Goal: Task Accomplishment & Management: Manage account settings

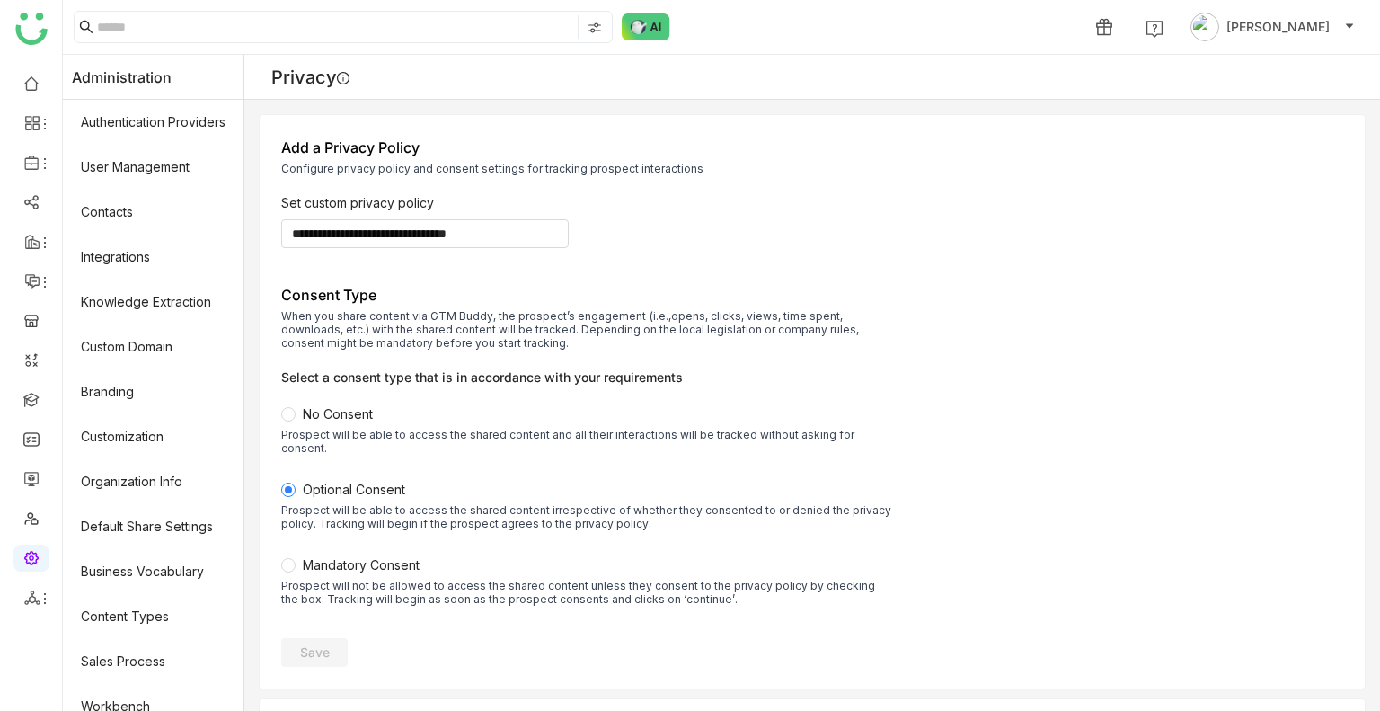
scroll to position [242, 0]
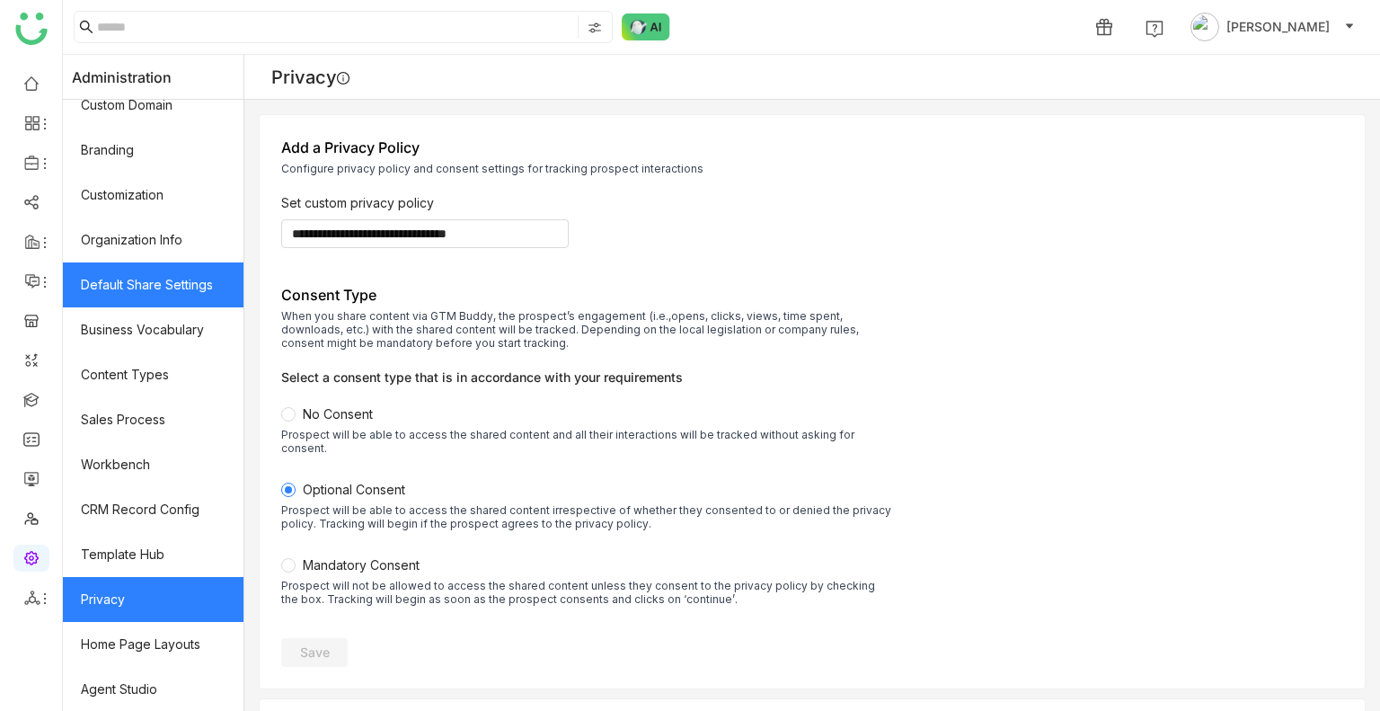
click at [147, 280] on link "Default Share Settings" at bounding box center [153, 284] width 181 height 45
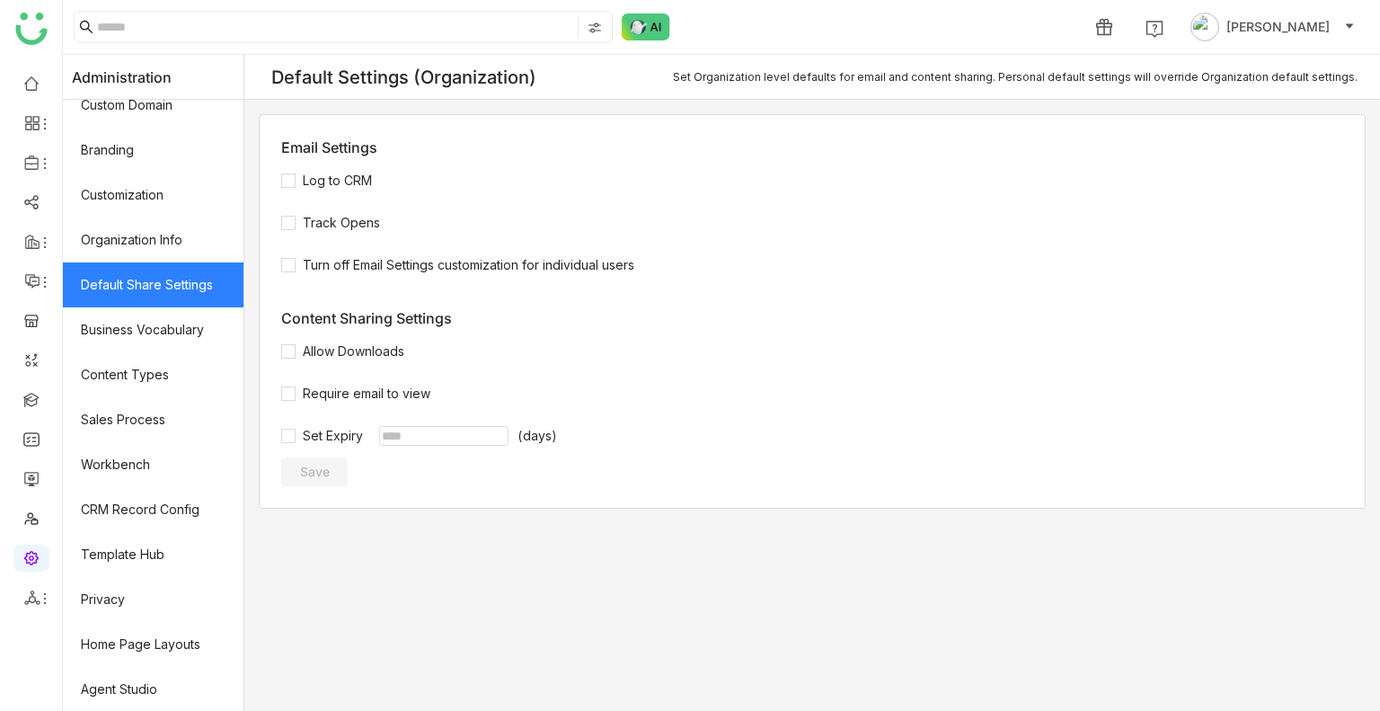
click at [147, 280] on link "Default Share Settings" at bounding box center [153, 284] width 181 height 45
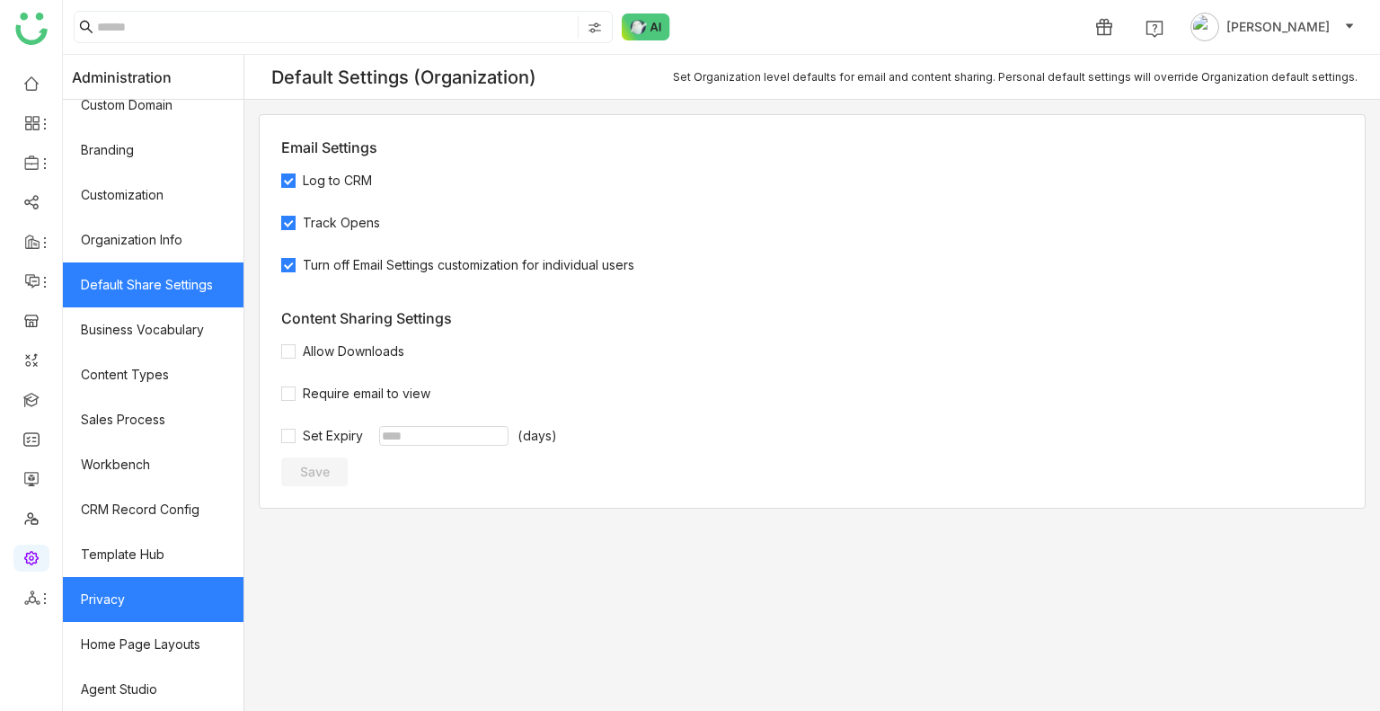
click at [117, 589] on link "Privacy" at bounding box center [153, 599] width 181 height 45
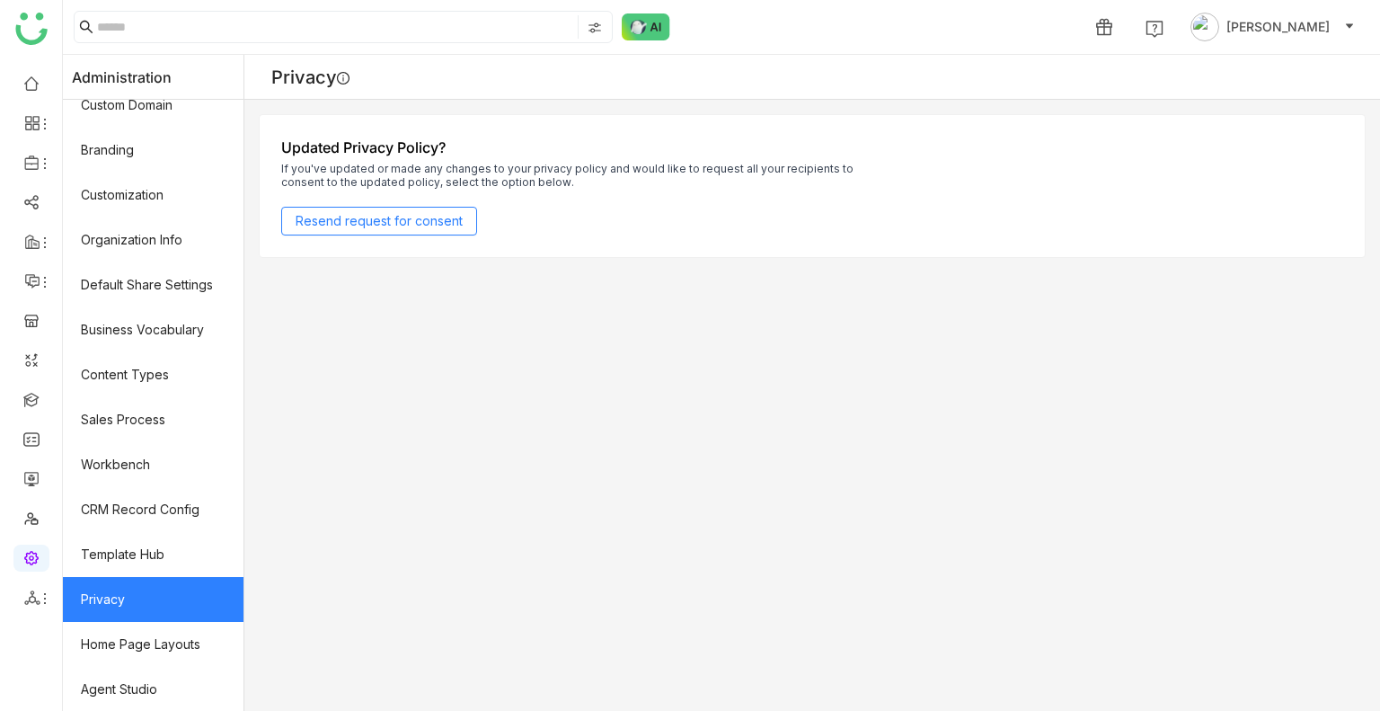
click at [117, 589] on link "Privacy" at bounding box center [153, 599] width 181 height 45
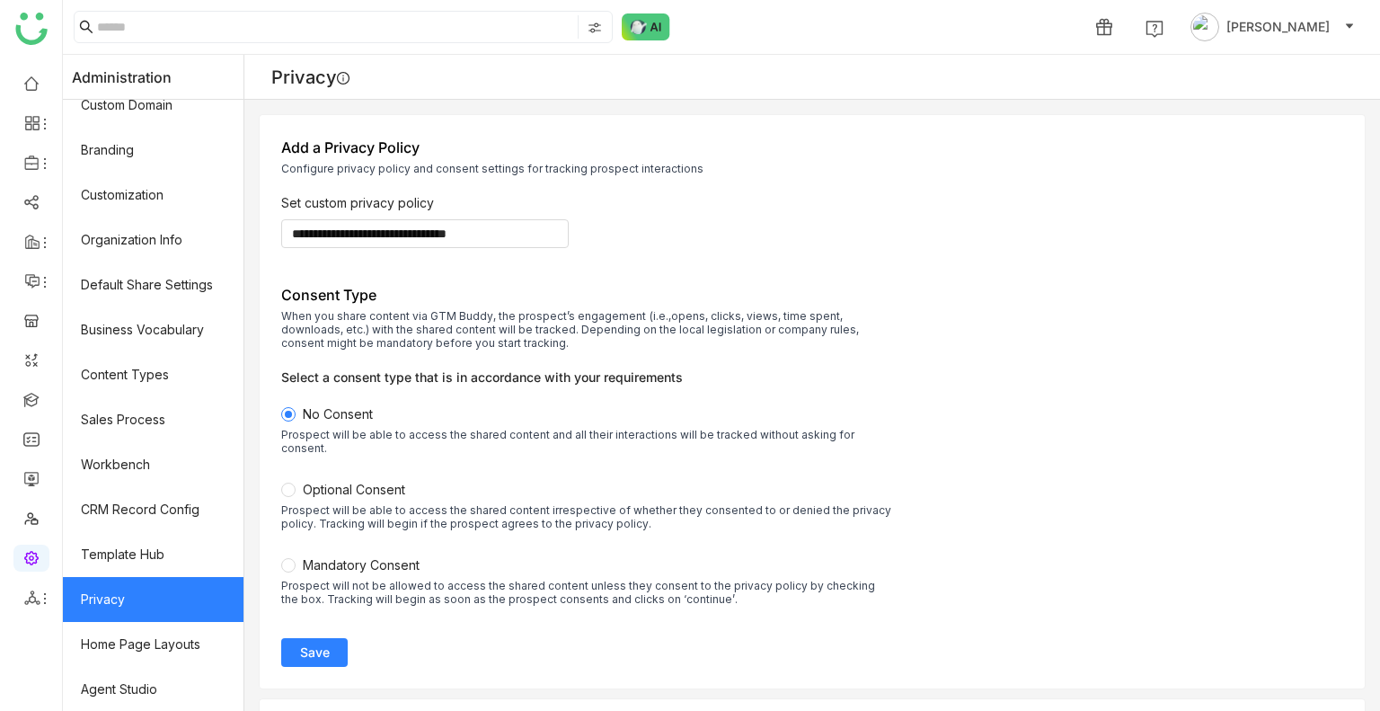
click at [316, 638] on button "Save" at bounding box center [314, 652] width 66 height 29
click at [145, 260] on link "Library" at bounding box center [124, 266] width 117 height 13
click at [145, 260] on body "**********" at bounding box center [690, 355] width 1380 height 711
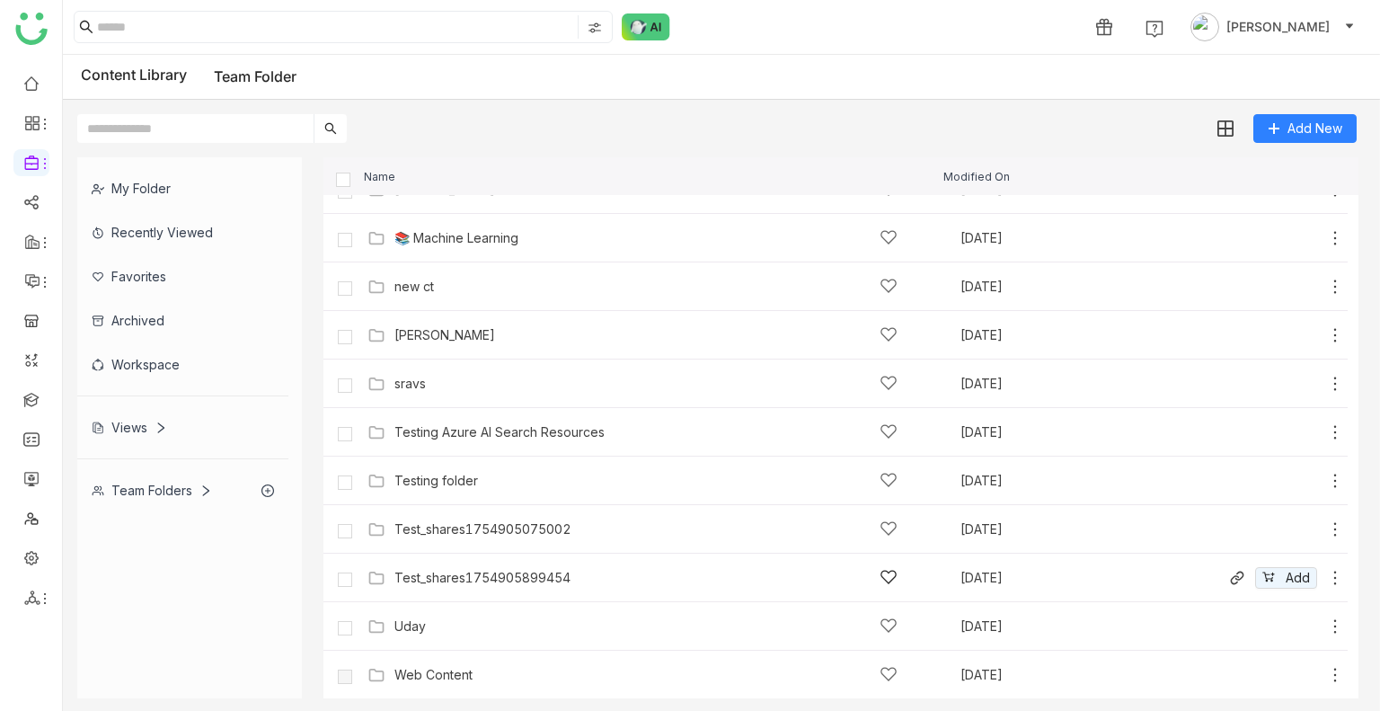
scroll to position [417, 0]
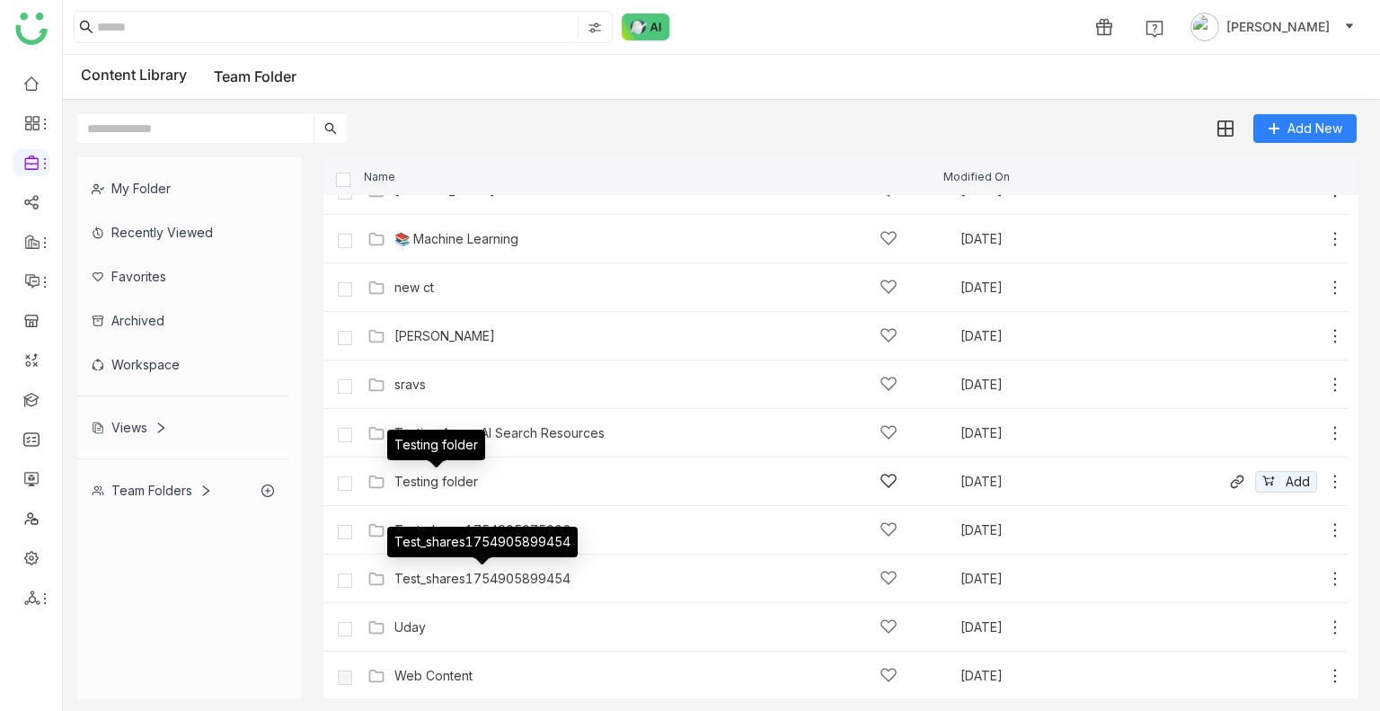
click at [414, 481] on div "Testing folder" at bounding box center [436, 481] width 84 height 14
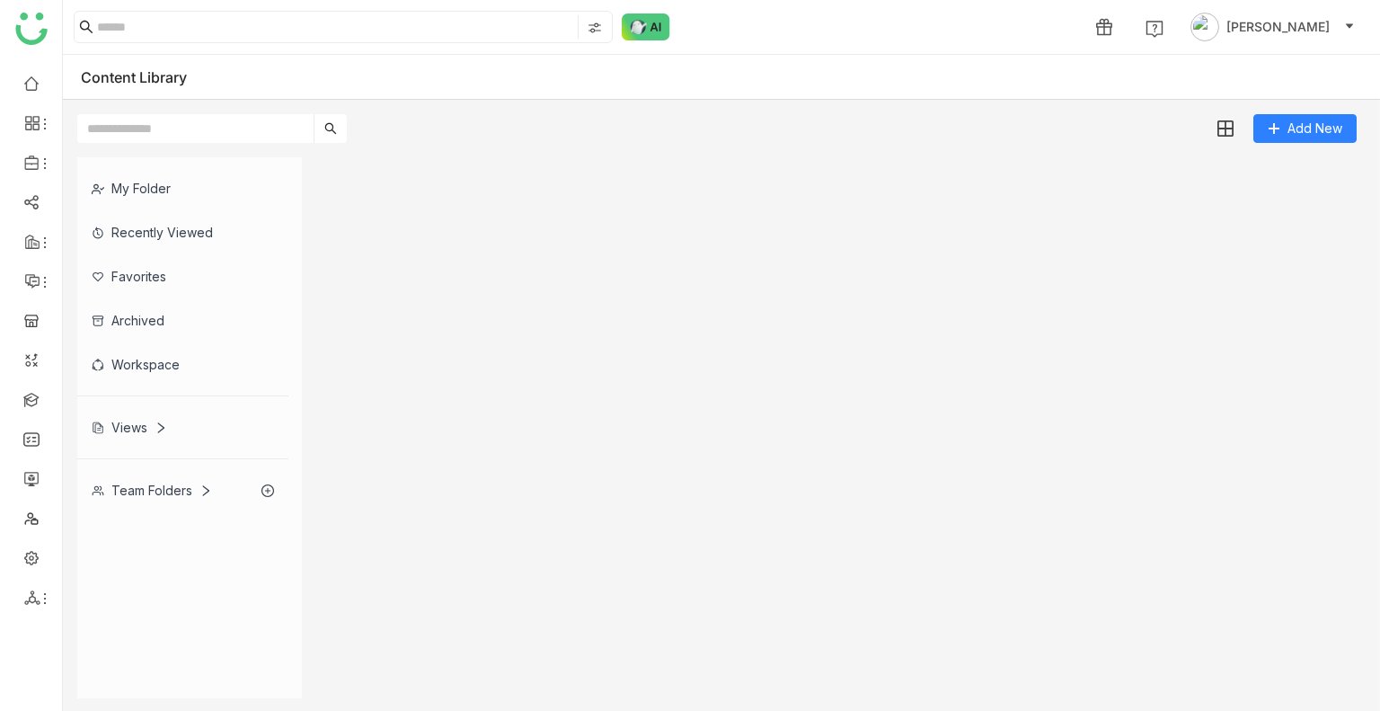
click at [414, 481] on gtmb-list-view at bounding box center [840, 427] width 1035 height 541
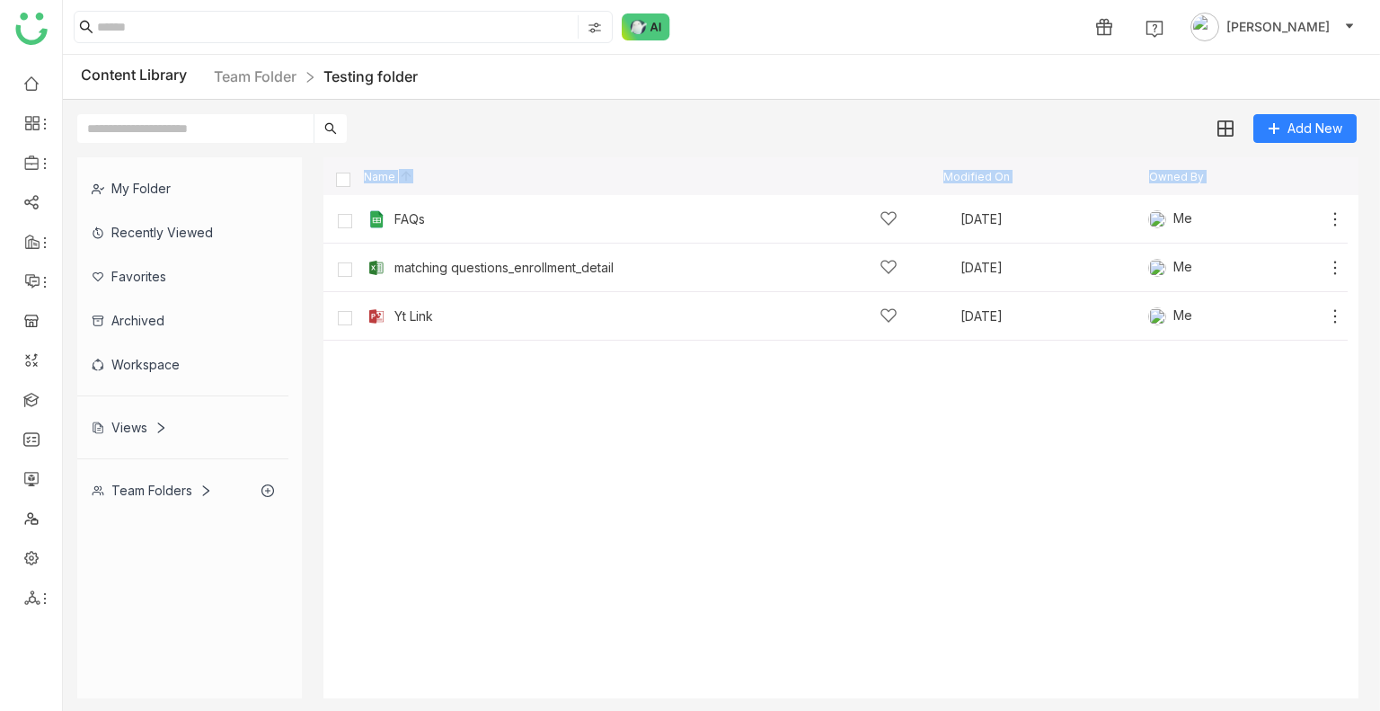
click at [556, 438] on cdk-virtual-scroll-viewport "FAQs Aug 4, 2025 Me Add matching questions_enrollment_detail Aug 7, 2025 Me Add…" at bounding box center [840, 446] width 1035 height 503
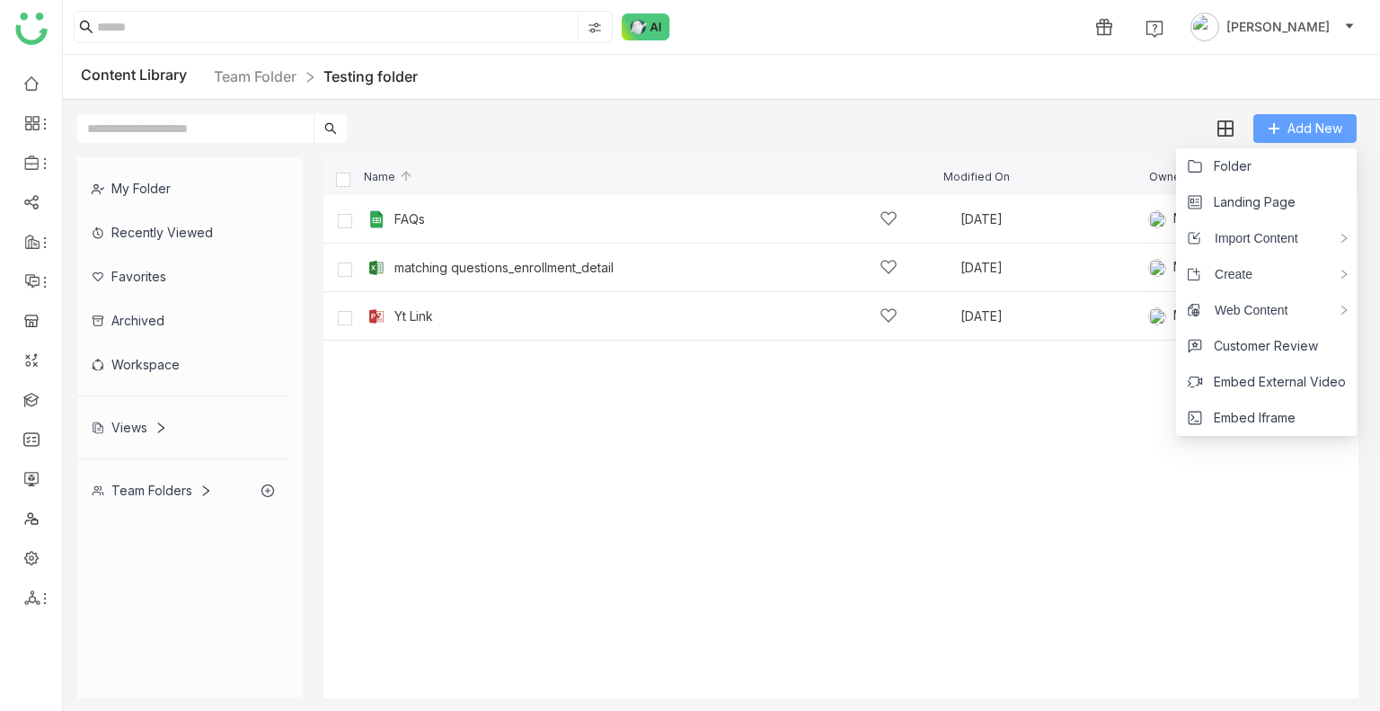
click at [1275, 122] on icon at bounding box center [1274, 128] width 13 height 13
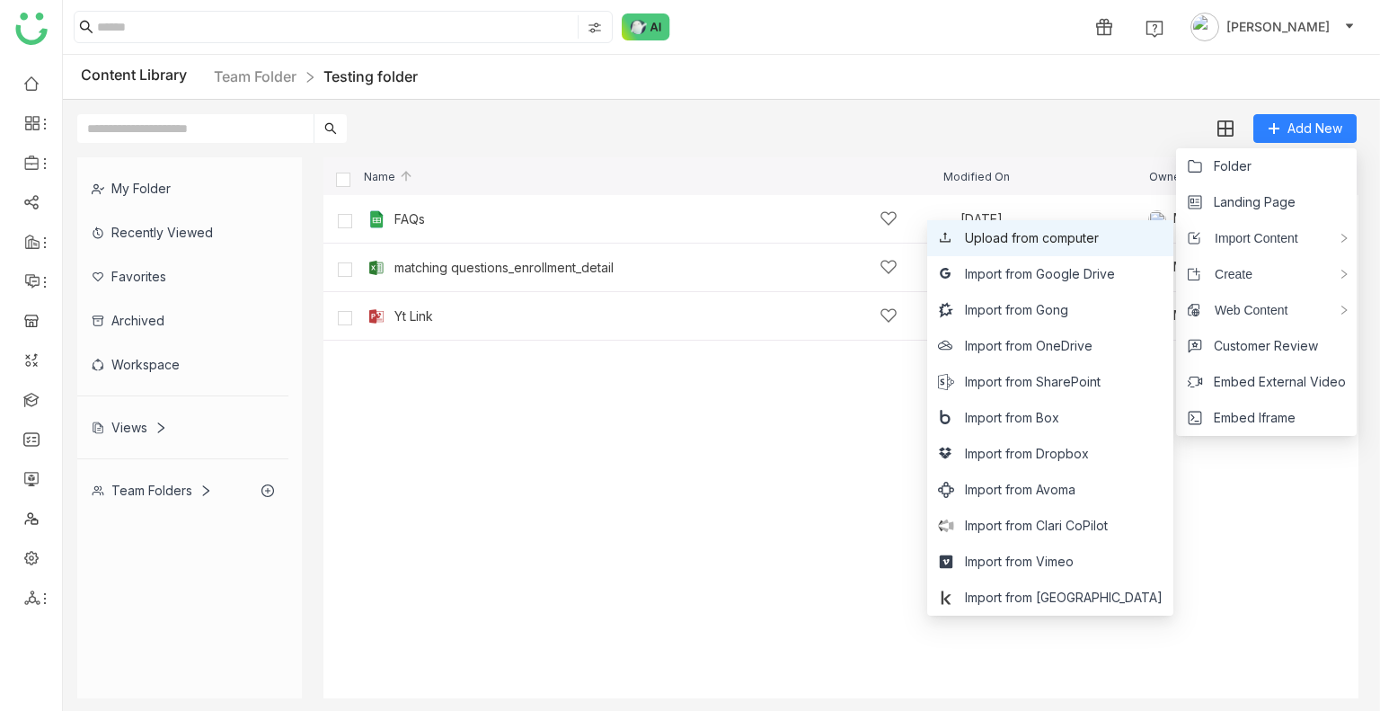
click at [1060, 244] on span "Upload from computer" at bounding box center [1032, 238] width 134 height 20
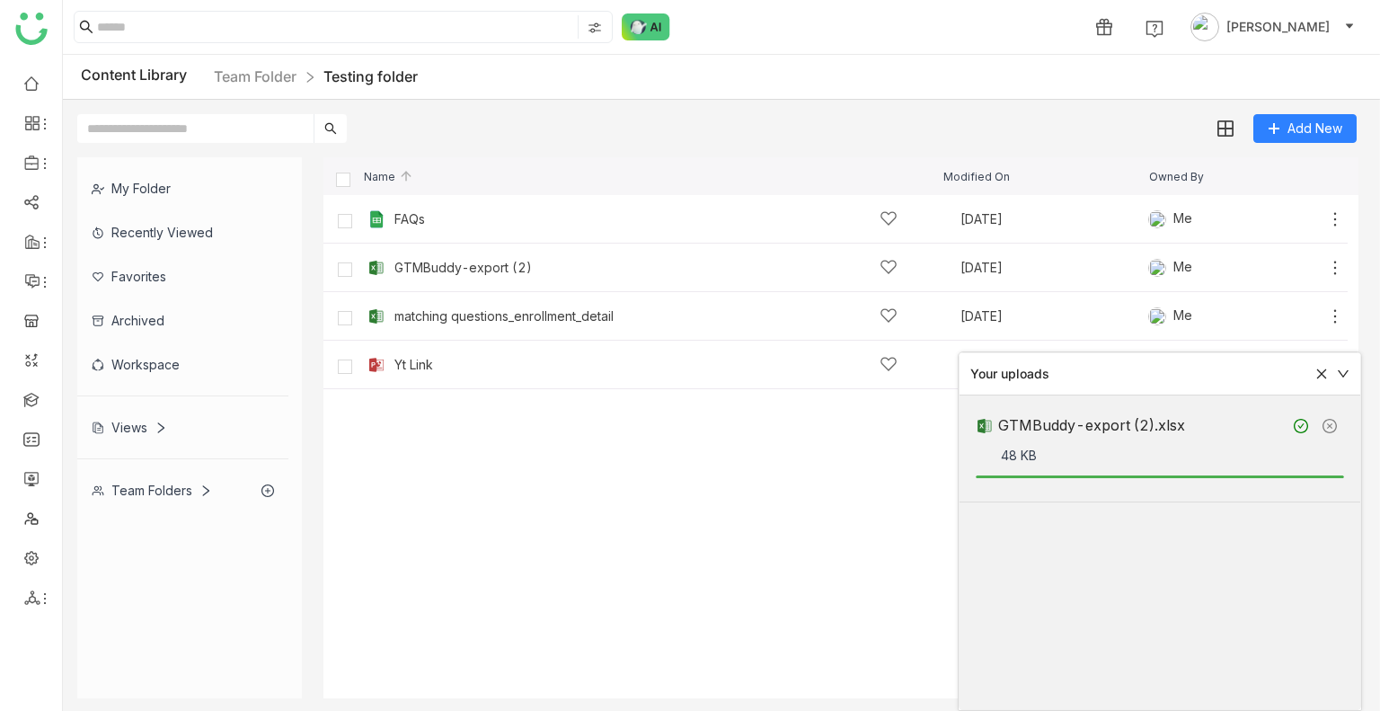
click at [739, 409] on cdk-virtual-scroll-viewport "FAQs Aug 4, 2025 Me Add GTMBuddy-export (2) Aug 11, 2025 Me Add matching questi…" at bounding box center [840, 446] width 1035 height 503
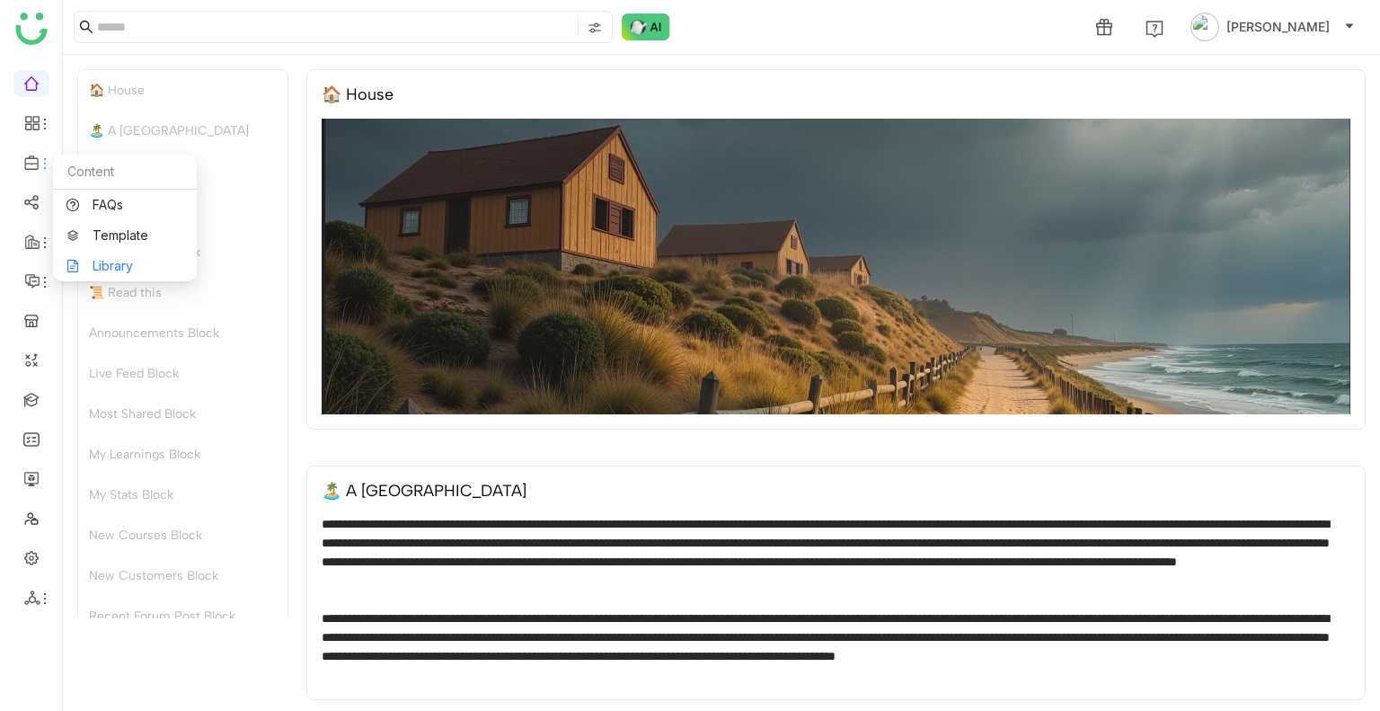
click at [128, 260] on link "Library" at bounding box center [124, 266] width 117 height 13
click at [128, 259] on body "**********" at bounding box center [690, 355] width 1380 height 711
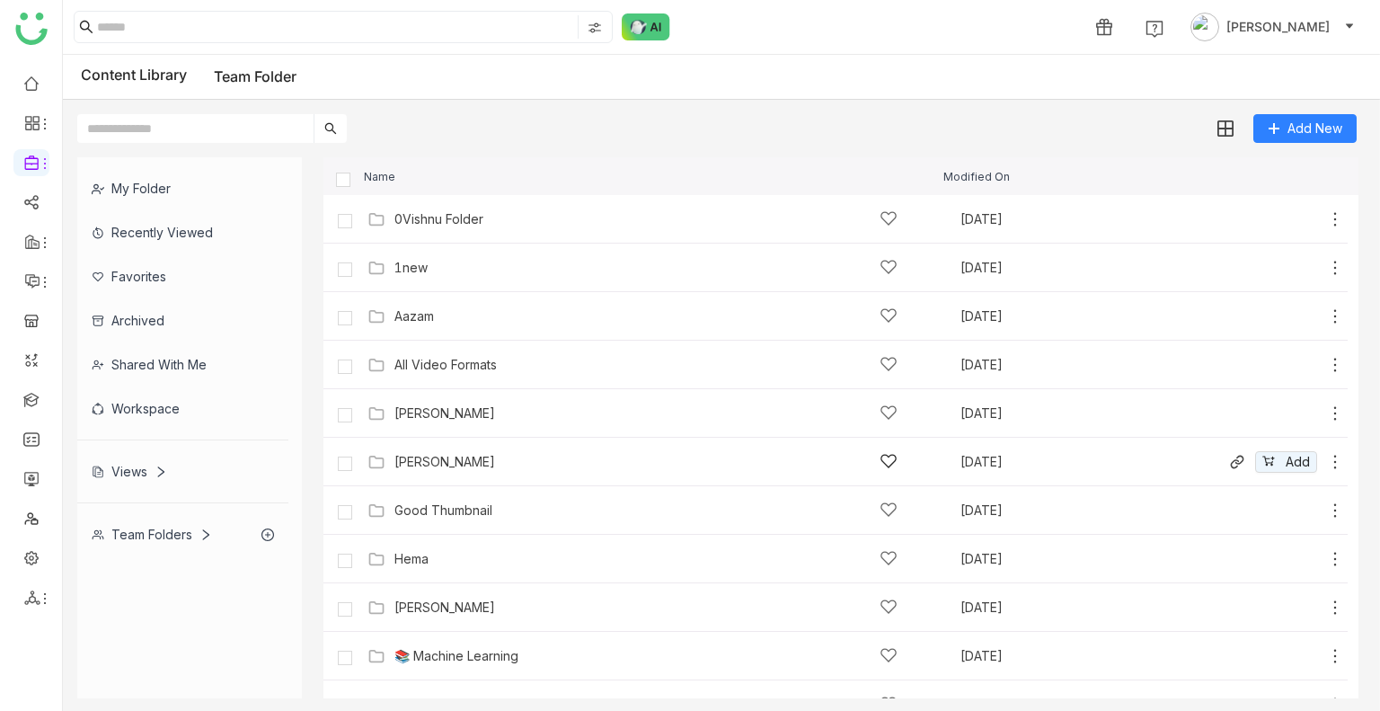
scroll to position [418, 0]
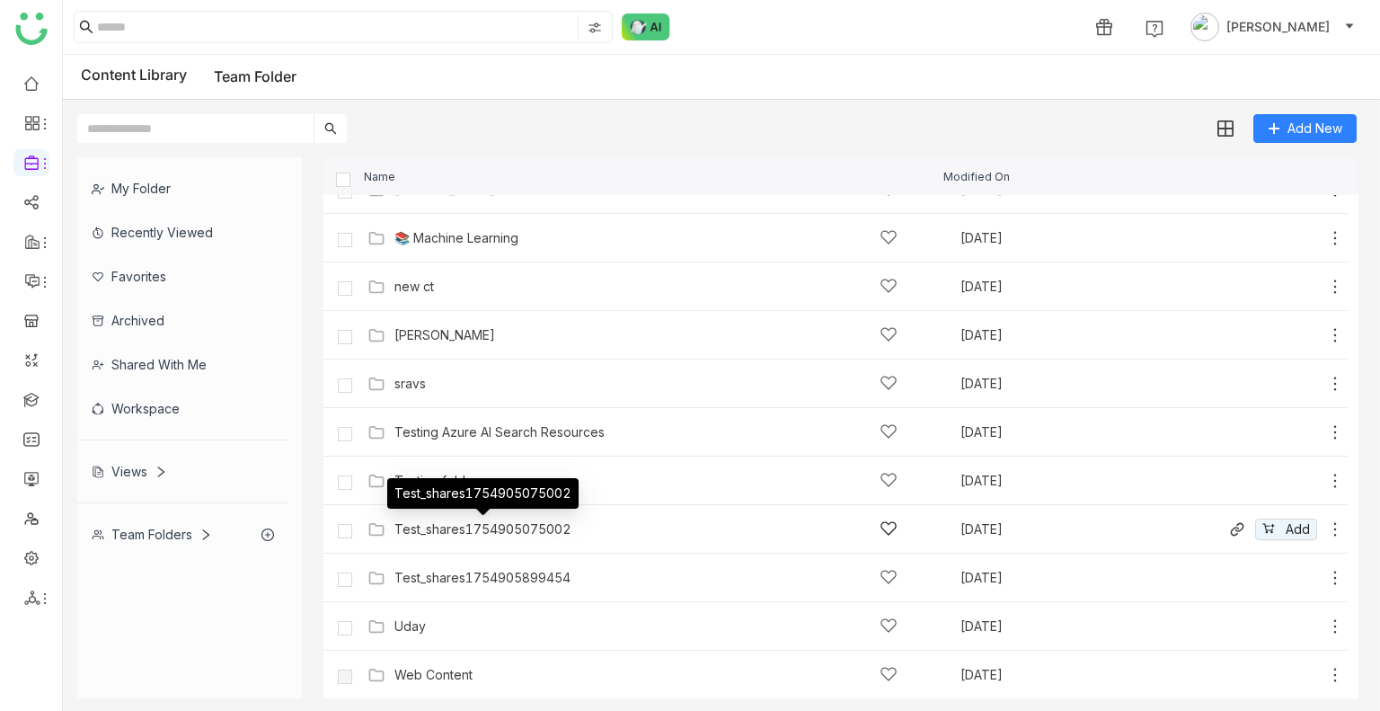
click at [449, 534] on div "Test_shares1754905075002" at bounding box center [482, 529] width 177 height 14
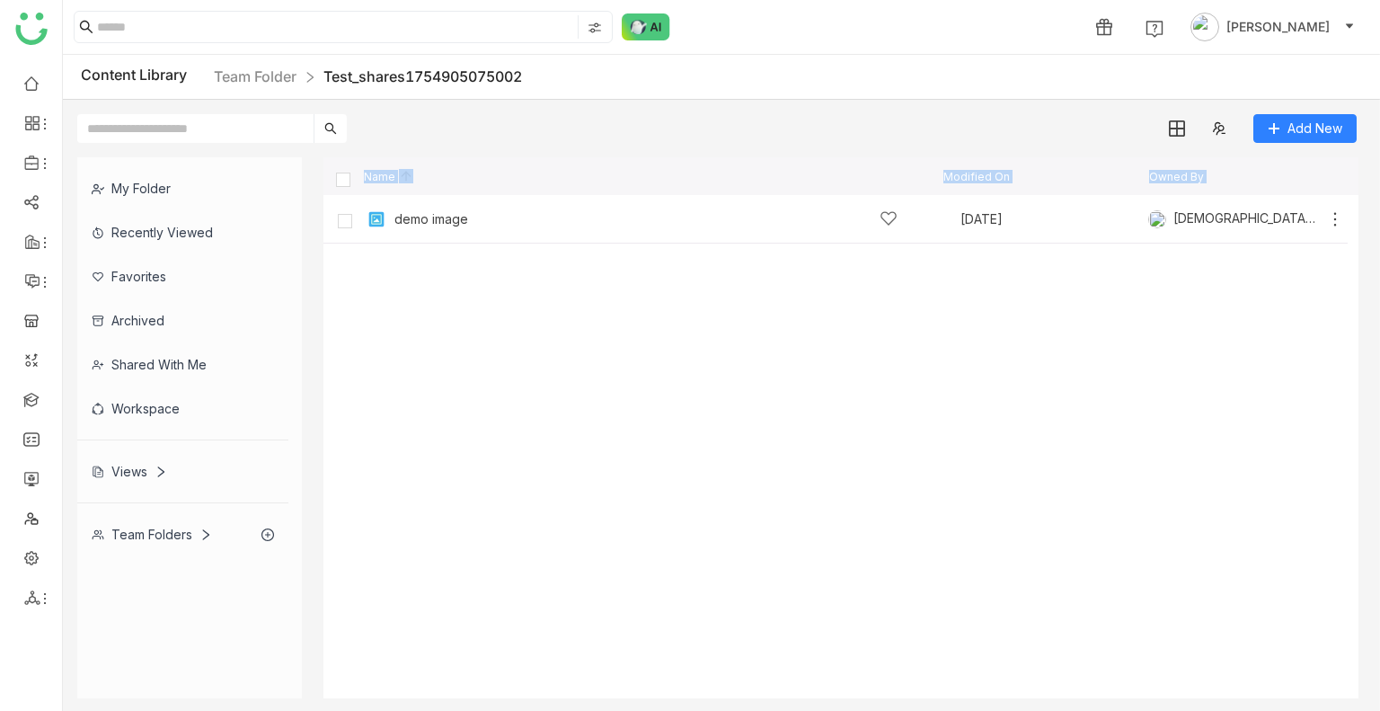
click at [686, 378] on cdk-virtual-scroll-viewport "demo image [DATE] [DEMOGRAPHIC_DATA][PERSON_NAME] Add" at bounding box center [840, 446] width 1035 height 503
